Goal: Task Accomplishment & Management: Use online tool/utility

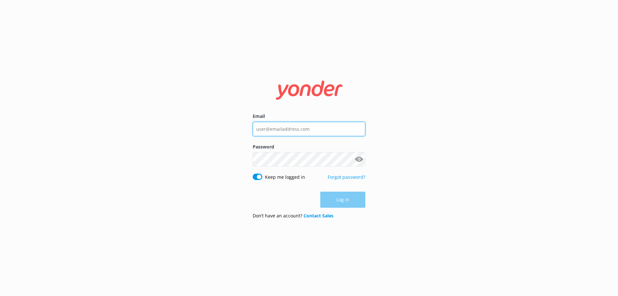
type input "[EMAIL_ADDRESS][DOMAIN_NAME]"
click at [334, 204] on div "Log in" at bounding box center [309, 200] width 113 height 16
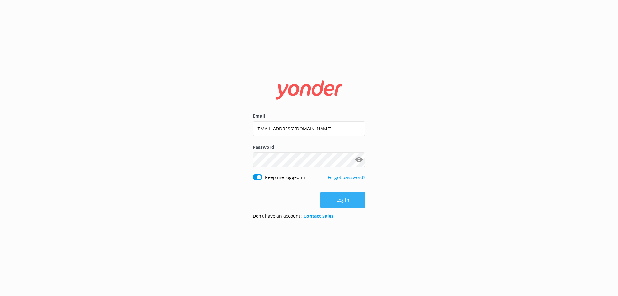
click at [335, 195] on button "Log in" at bounding box center [342, 200] width 45 height 16
